Goal: Find specific page/section: Find specific page/section

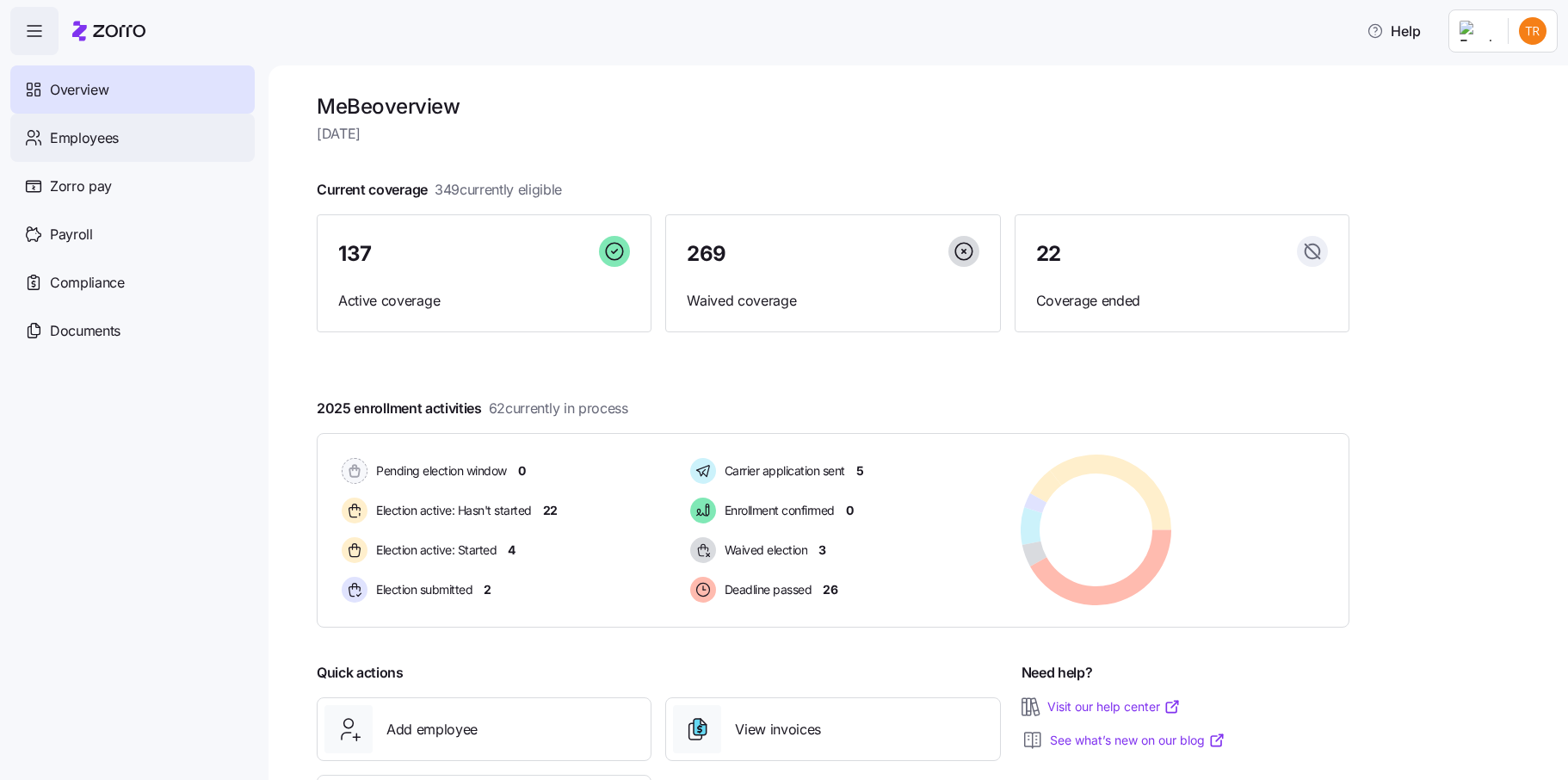
click at [85, 136] on span "Employees" at bounding box center [84, 138] width 69 height 21
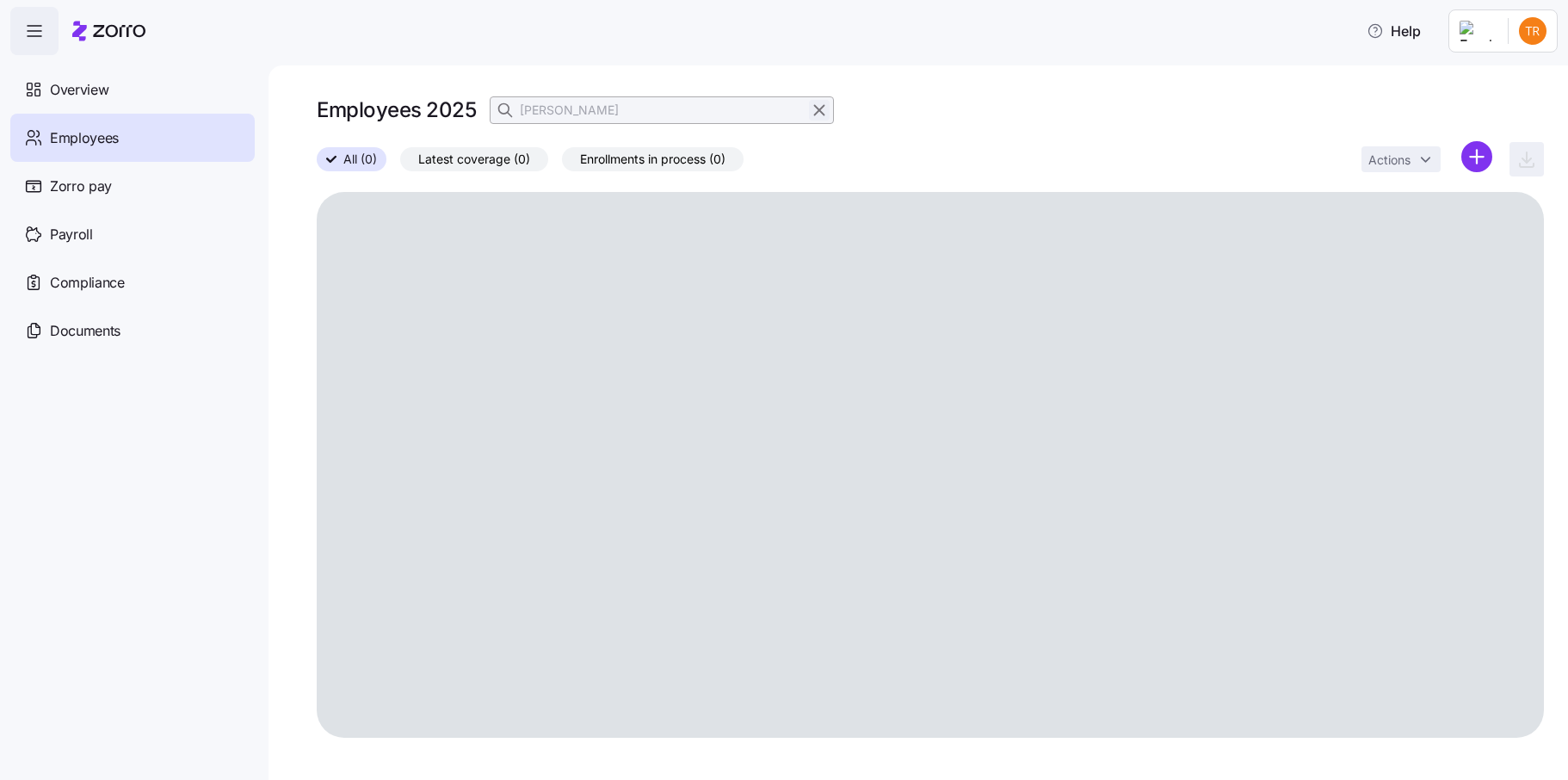
click at [821, 112] on icon "button" at bounding box center [820, 111] width 19 height 21
click at [512, 106] on icon "button" at bounding box center [507, 111] width 18 height 18
click at [551, 111] on input at bounding box center [661, 110] width 344 height 27
type input "[PERSON_NAME]"
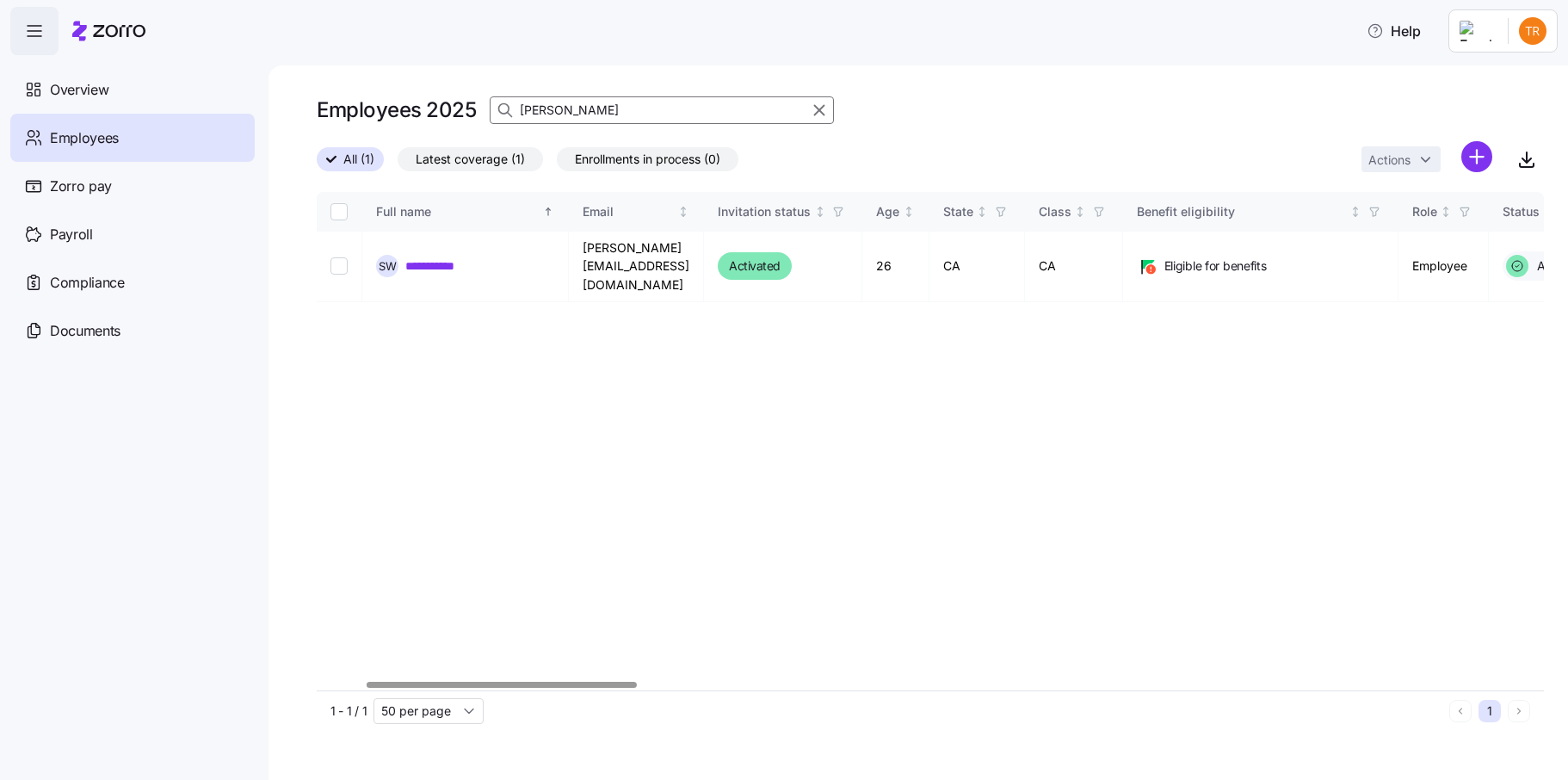
scroll to position [0, 219]
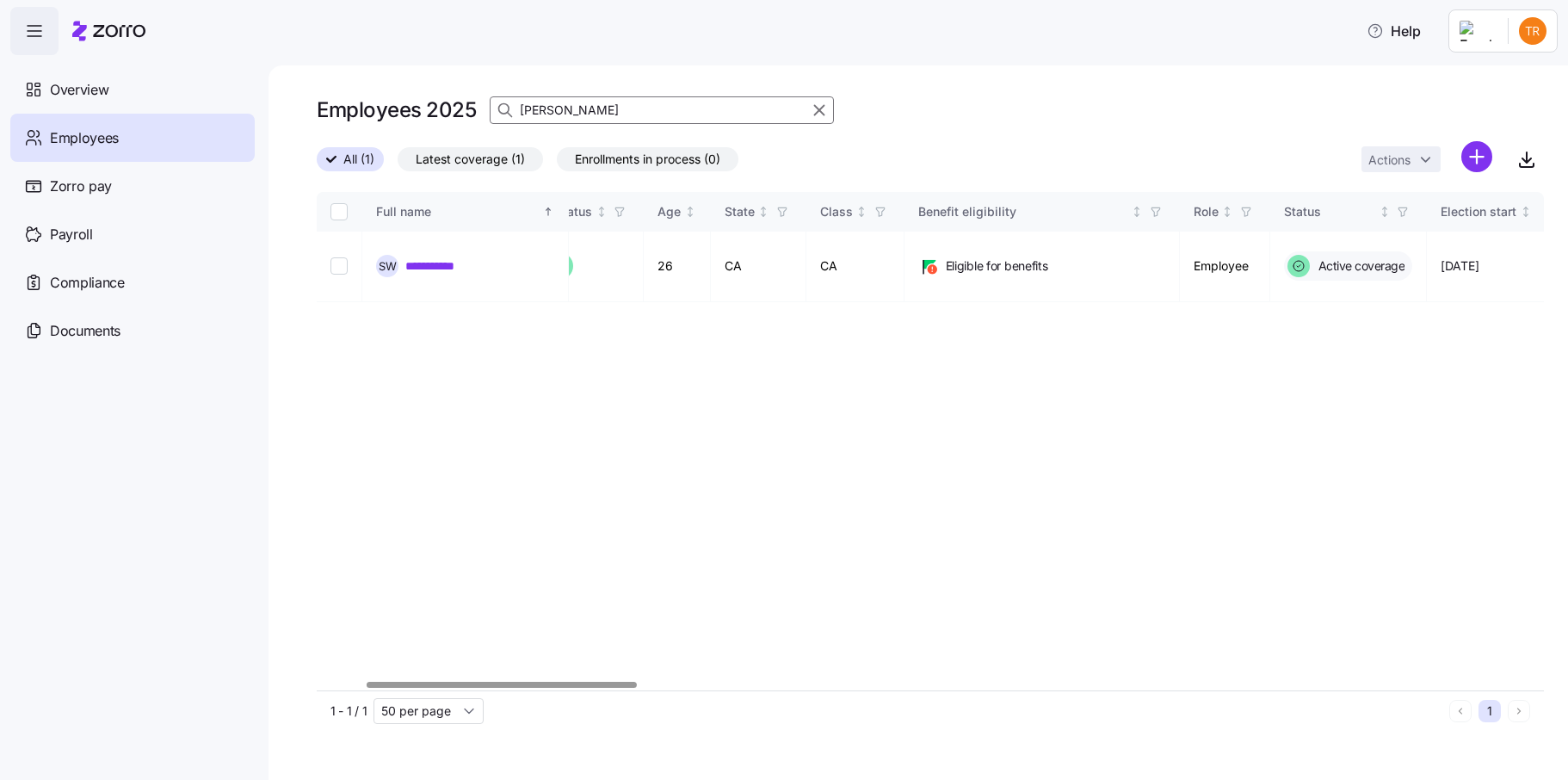
click at [616, 682] on div at bounding box center [502, 684] width 271 height 6
